Goal: Information Seeking & Learning: Learn about a topic

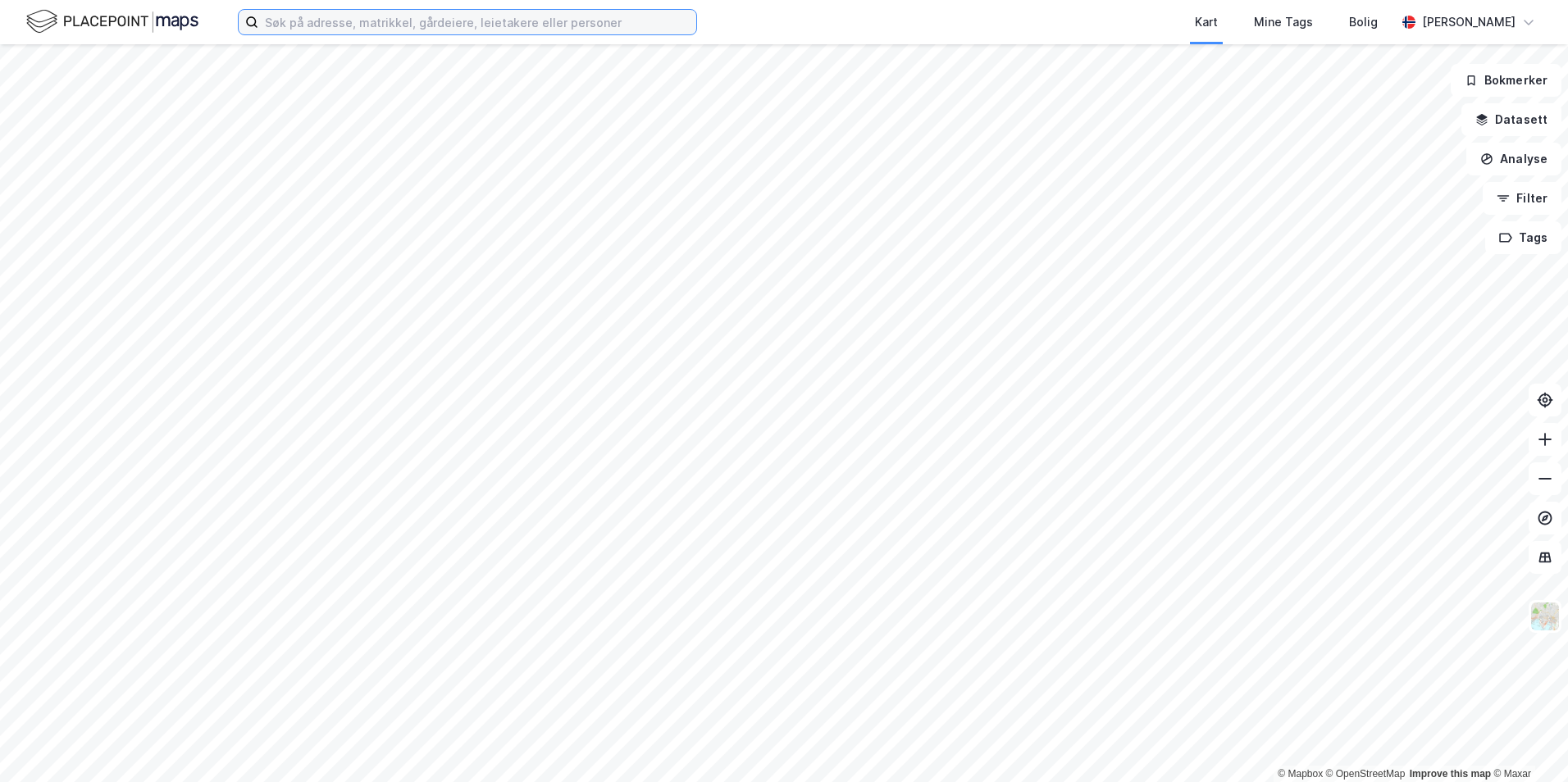
drag, startPoint x: 323, startPoint y: 18, endPoint x: 333, endPoint y: 34, distance: 18.9
click at [323, 18] on input at bounding box center [478, 22] width 438 height 25
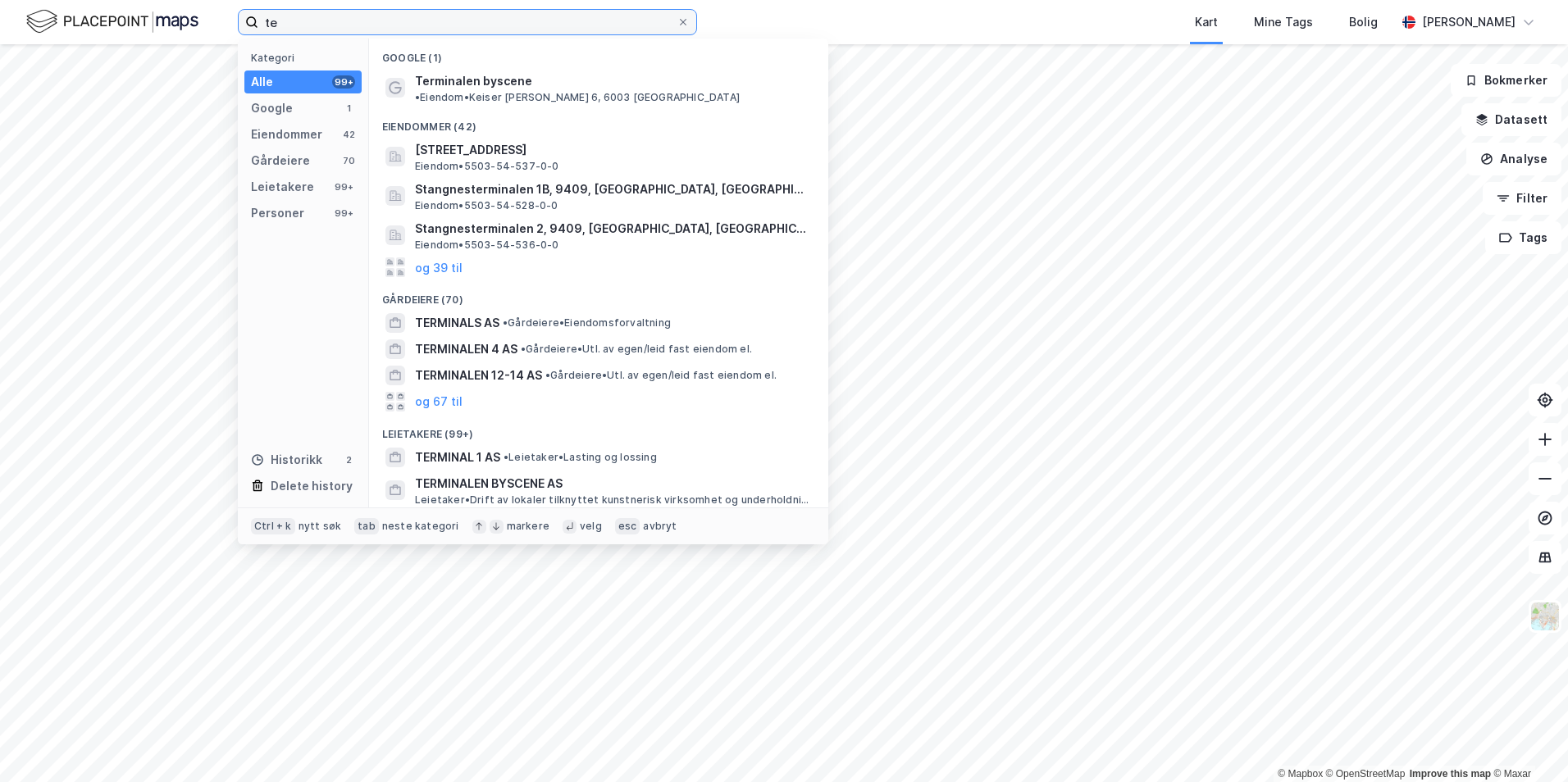
type input "t"
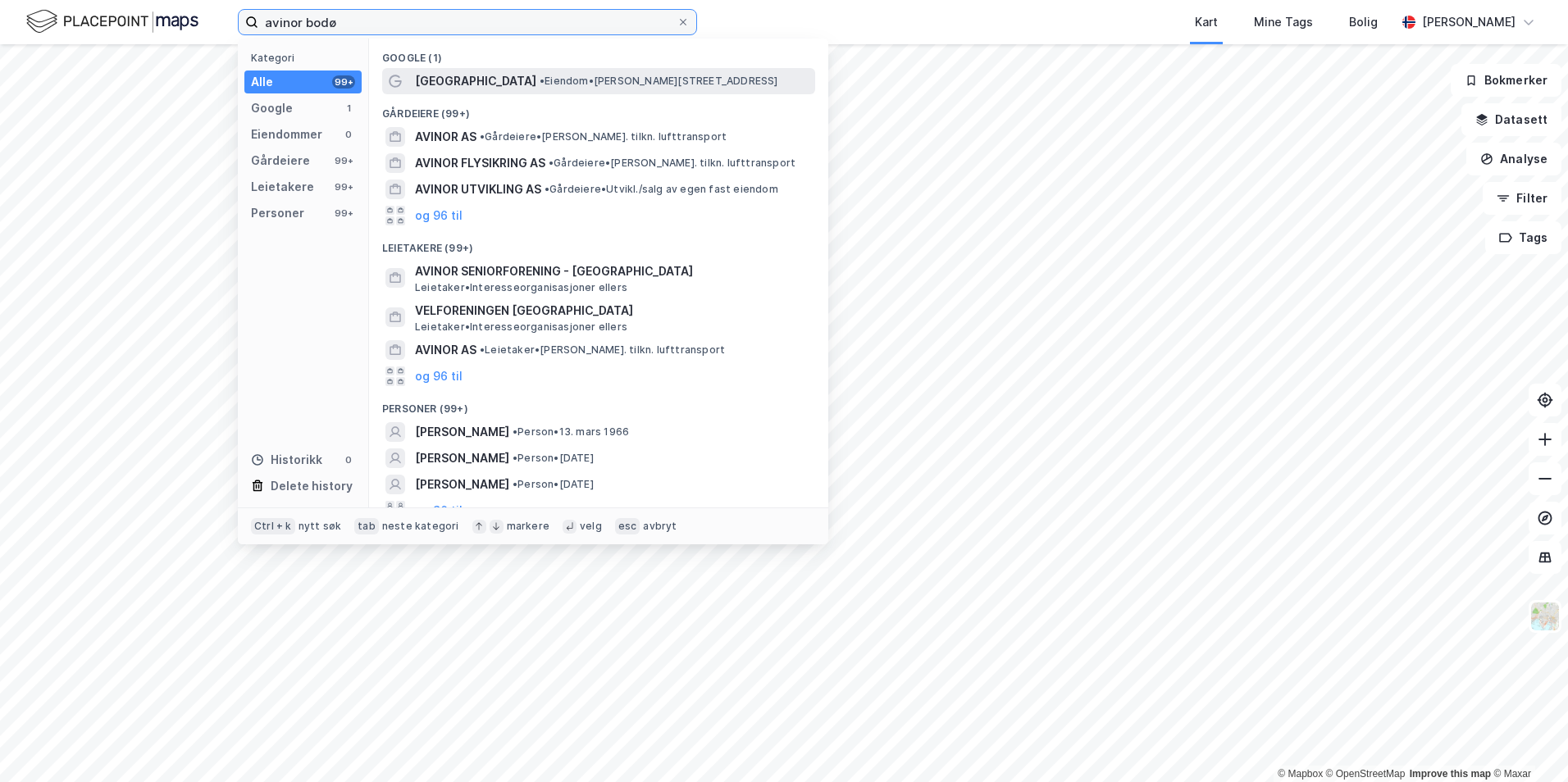
type input "avinor bodø"
click at [540, 85] on span "•" at bounding box center [542, 80] width 5 height 12
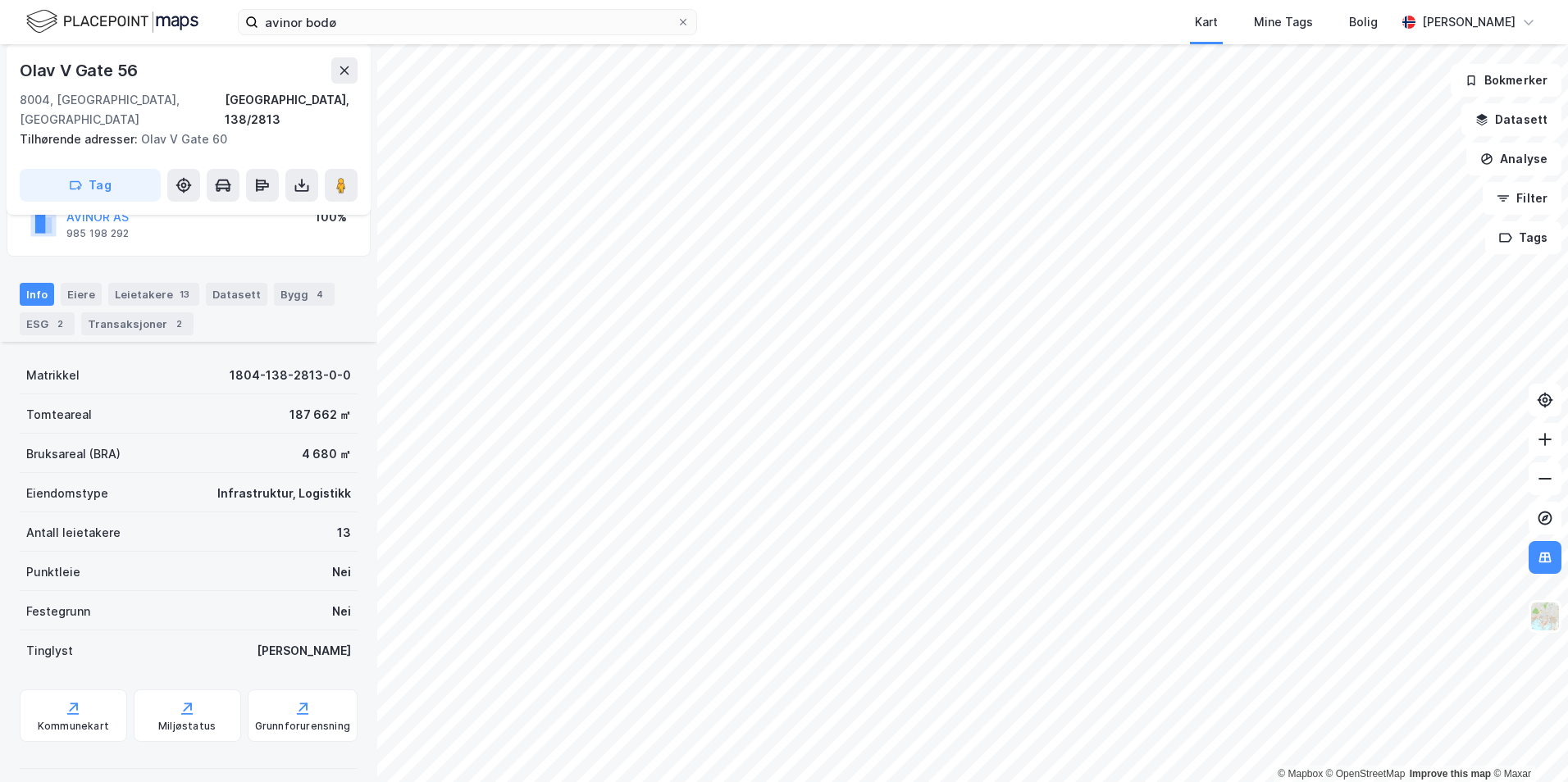
scroll to position [236, 0]
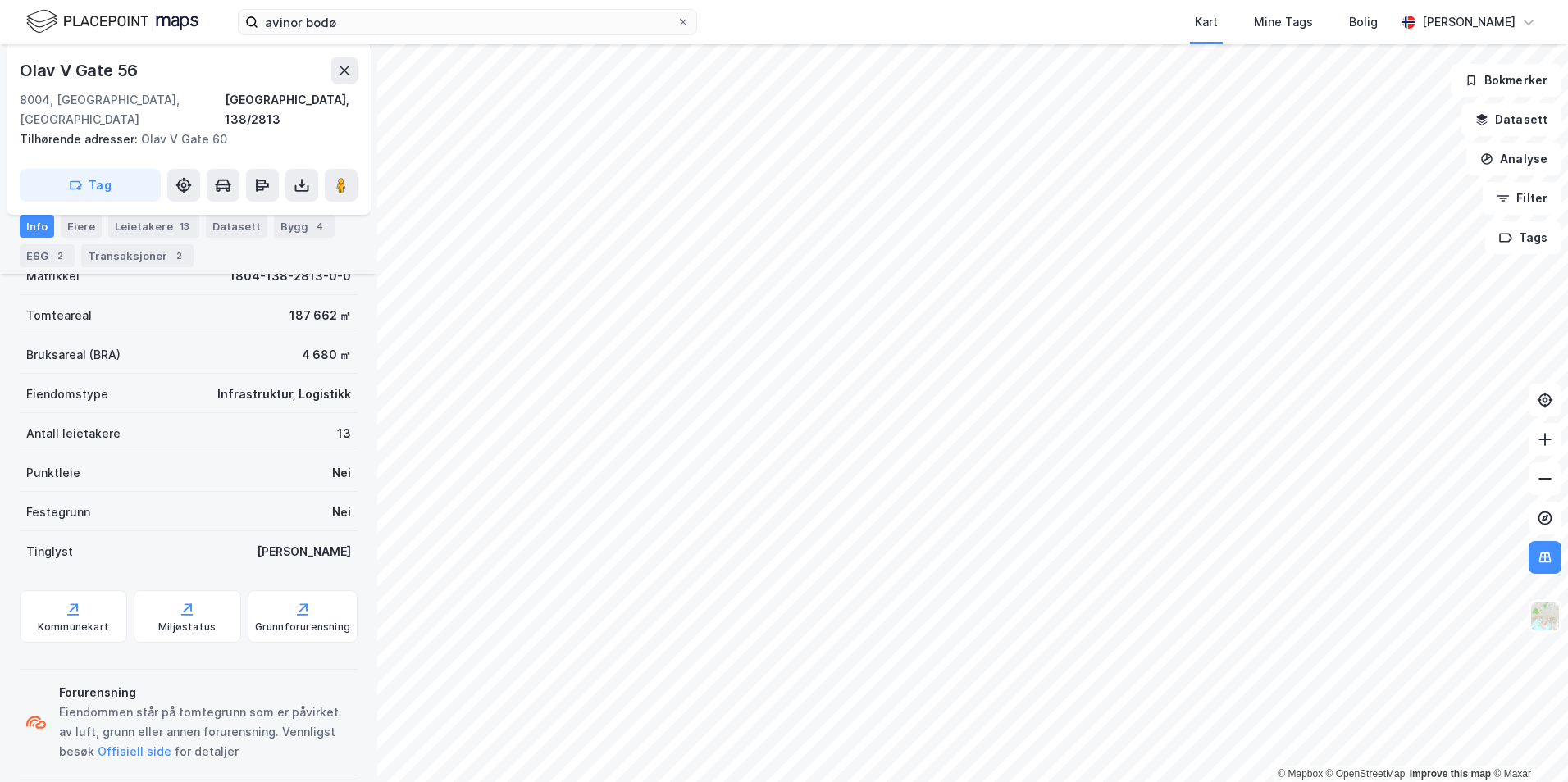
click at [159, 703] on div "Eiendommen står på tomtegrunn som er påvirket av luft, grunn eller annen forure…" at bounding box center [204, 732] width 292 height 59
drag, startPoint x: 61, startPoint y: 693, endPoint x: 273, endPoint y: 716, distance: 213.2
click at [273, 716] on div "Eiendommen står på tomtegrunn som er påvirket av luft, grunn eller annen forure…" at bounding box center [204, 732] width 292 height 59
drag, startPoint x: 273, startPoint y: 716, endPoint x: 261, endPoint y: 714, distance: 12.2
copy div "Eiendommen står på tomtegrunn som er påvirket av luft, grunn eller annen forure…"
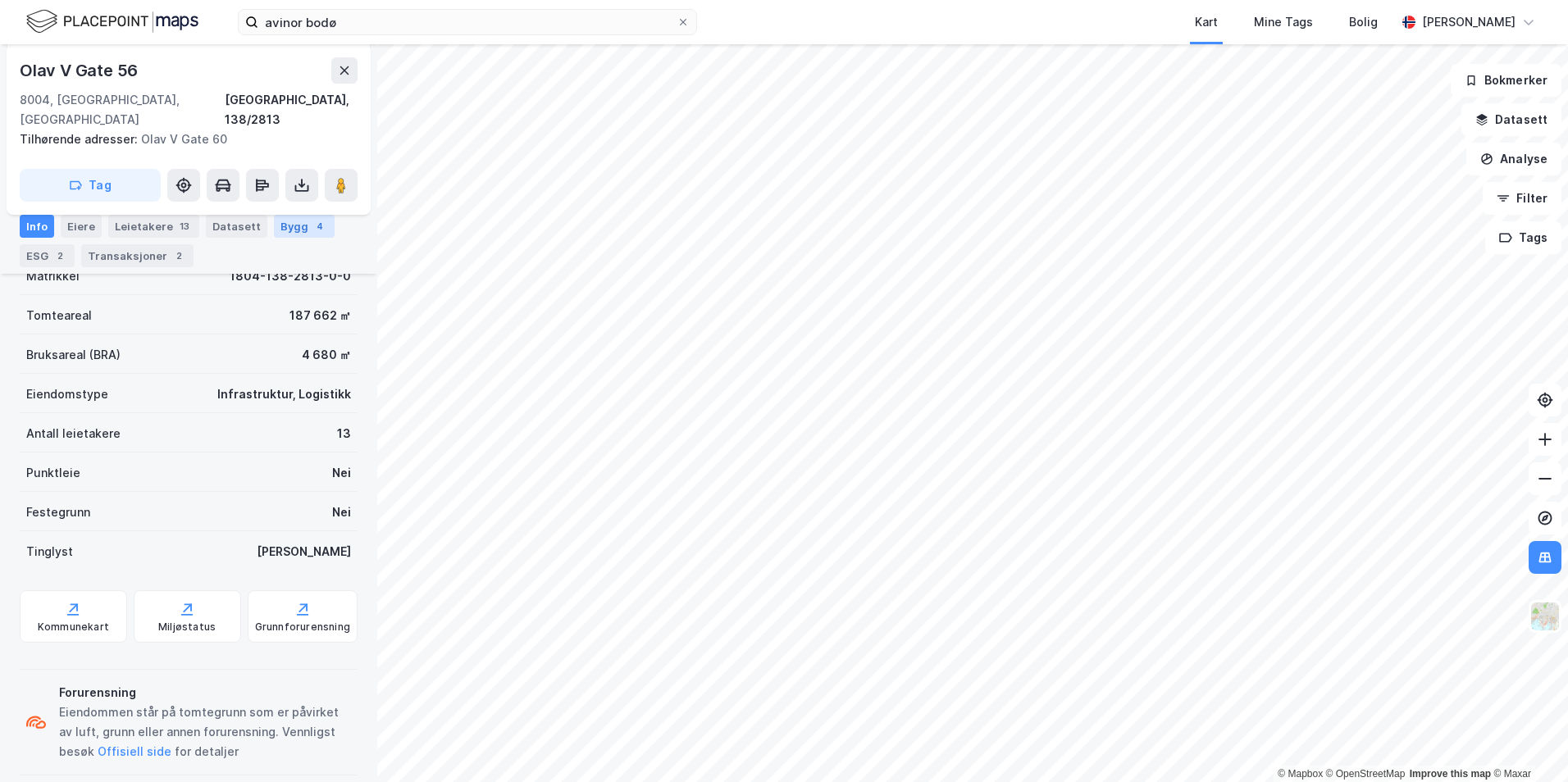
click at [287, 229] on div "Bygg 4" at bounding box center [305, 226] width 61 height 23
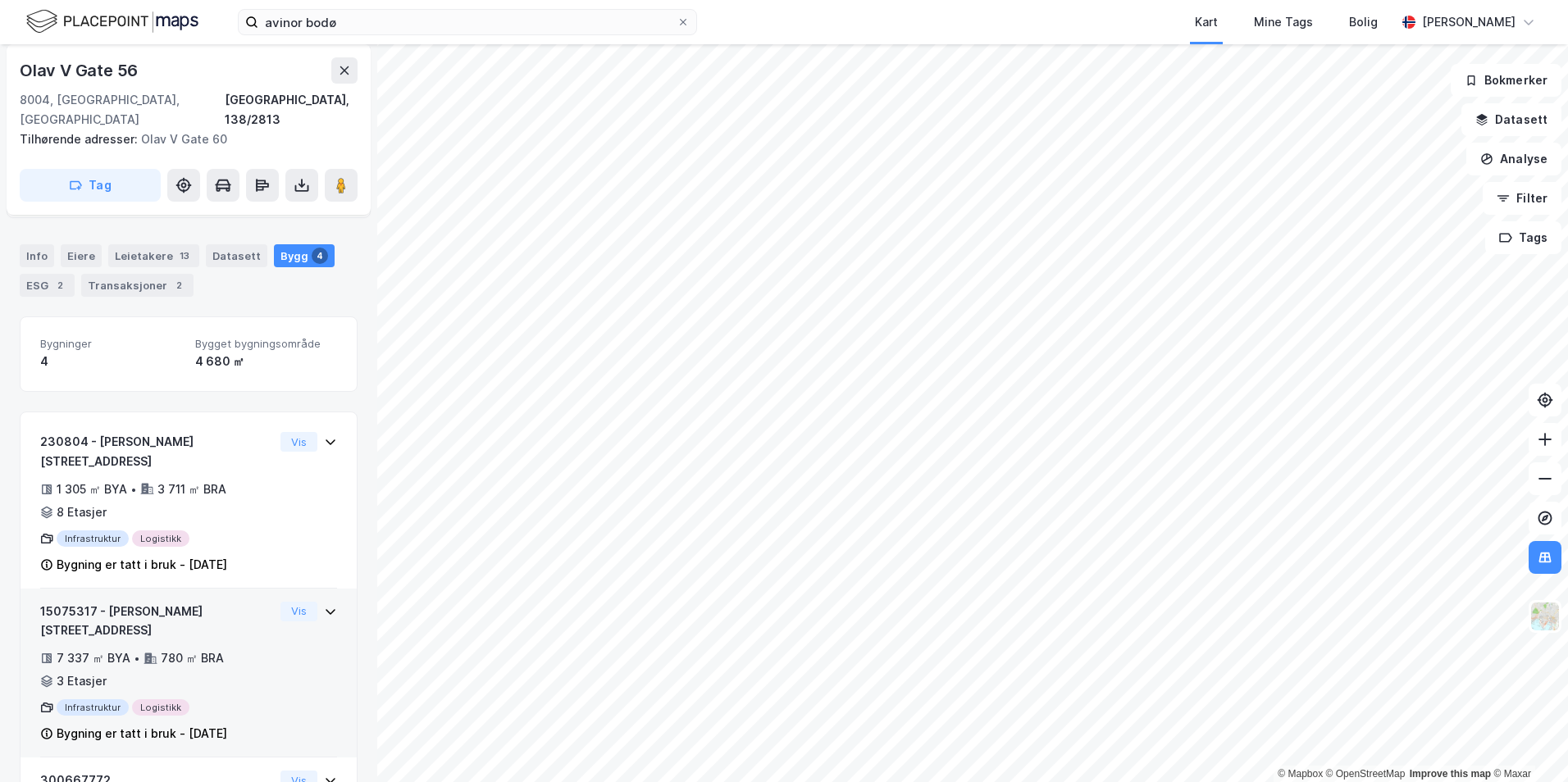
scroll to position [164, 0]
